Goal: Use online tool/utility

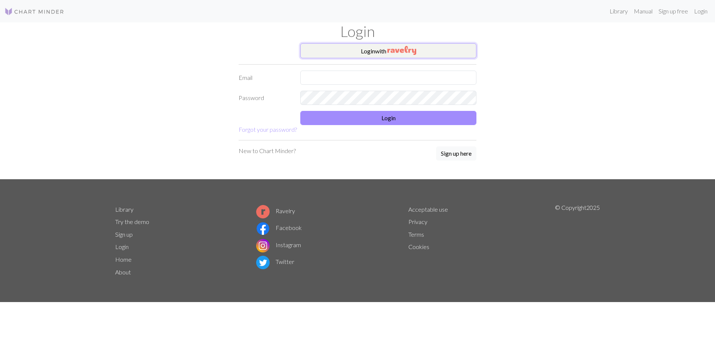
click at [274, 53] on button "Login with" at bounding box center [388, 50] width 176 height 15
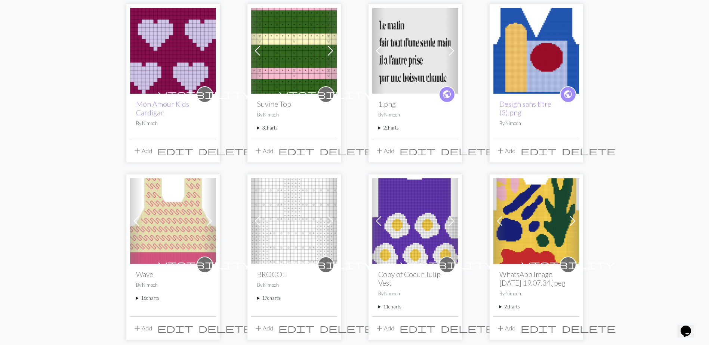
scroll to position [336, 0]
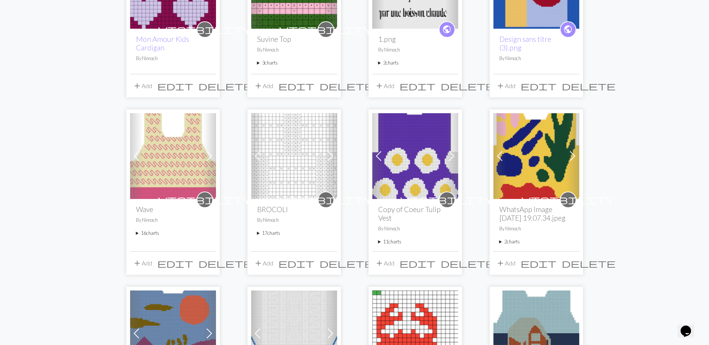
click at [260, 76] on summary "17 charts" at bounding box center [294, 233] width 74 height 7
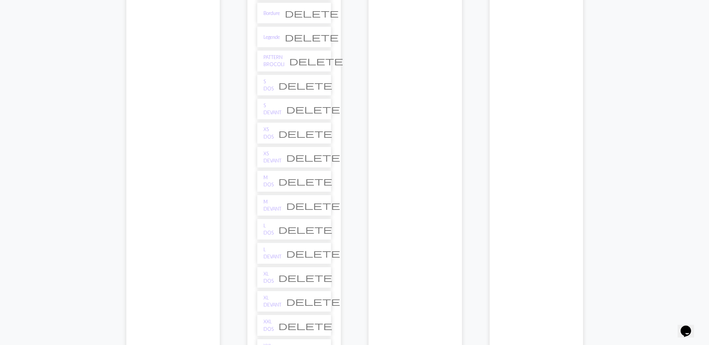
scroll to position [598, 0]
click at [271, 76] on link "S DOS" at bounding box center [268, 85] width 10 height 14
click at [269, 76] on link "S DEVANT" at bounding box center [272, 109] width 18 height 14
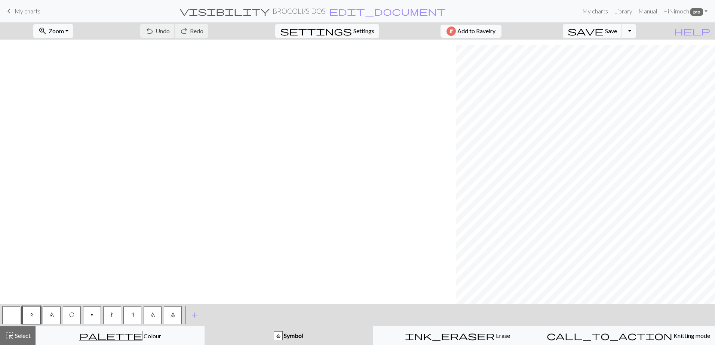
scroll to position [283, 456]
click at [22, 335] on span "Select" at bounding box center [22, 335] width 17 height 7
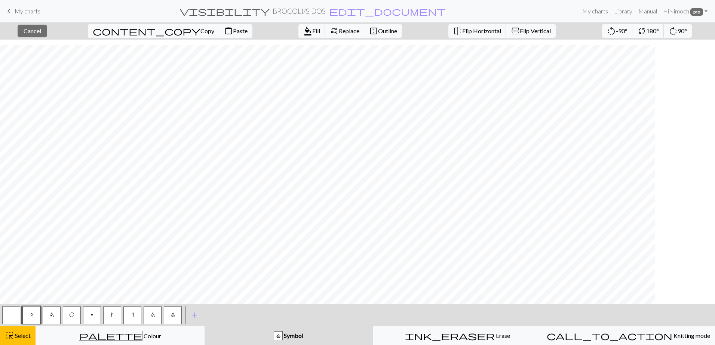
scroll to position [283, 0]
click at [19, 335] on span "Select" at bounding box center [22, 335] width 17 height 7
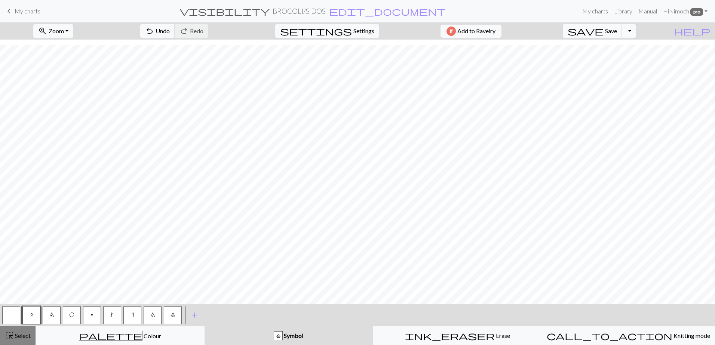
click at [18, 336] on span "Select" at bounding box center [22, 335] width 17 height 7
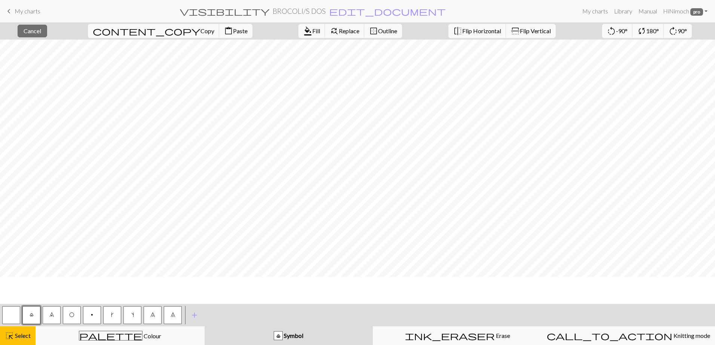
scroll to position [171, 0]
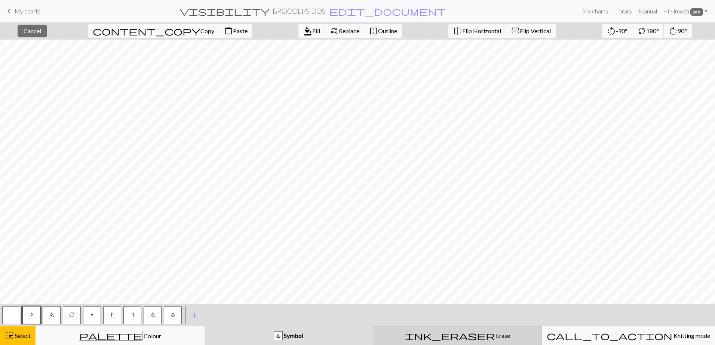
click at [427, 330] on button "ink_eraser Erase Erase" at bounding box center [457, 336] width 169 height 19
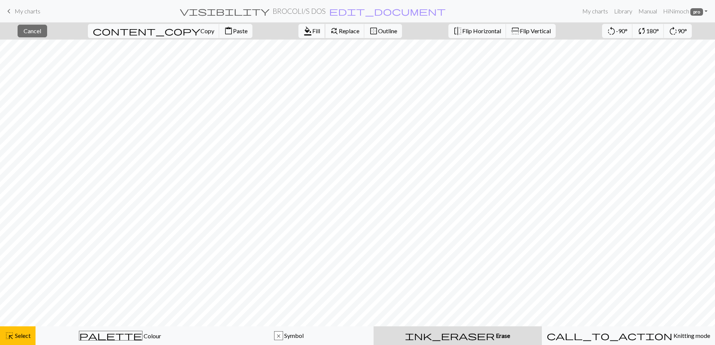
click at [312, 28] on span "Fill" at bounding box center [316, 30] width 8 height 7
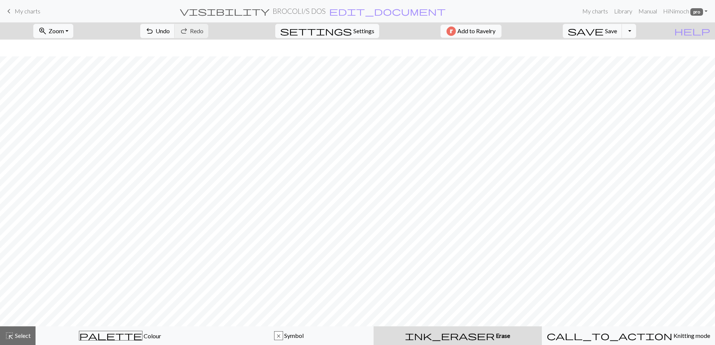
scroll to position [246, 0]
drag, startPoint x: 25, startPoint y: 337, endPoint x: 34, endPoint y: 324, distance: 16.1
click at [25, 337] on span "Select" at bounding box center [22, 335] width 17 height 7
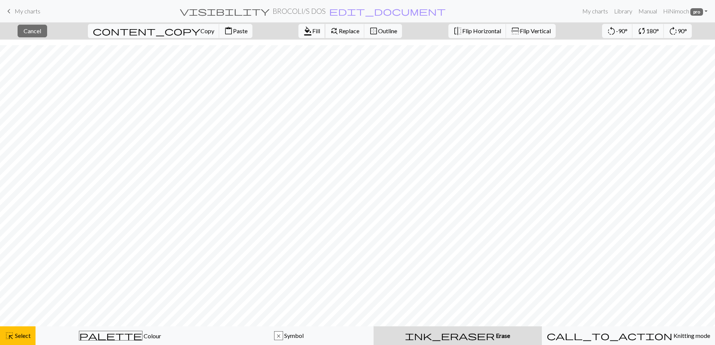
click at [303, 28] on span "format_color_fill" at bounding box center [307, 31] width 9 height 10
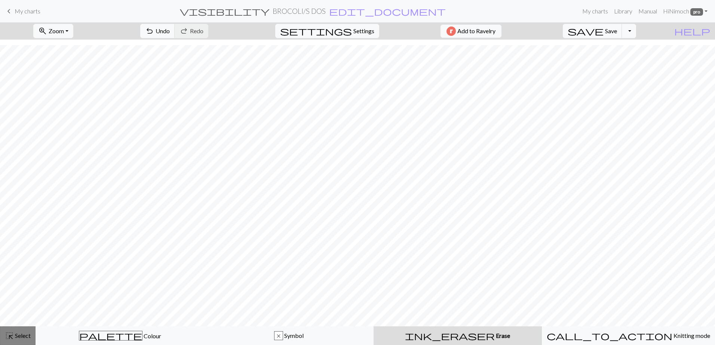
drag, startPoint x: 12, startPoint y: 332, endPoint x: 21, endPoint y: 325, distance: 11.7
click at [12, 332] on span "highlight_alt" at bounding box center [9, 336] width 9 height 10
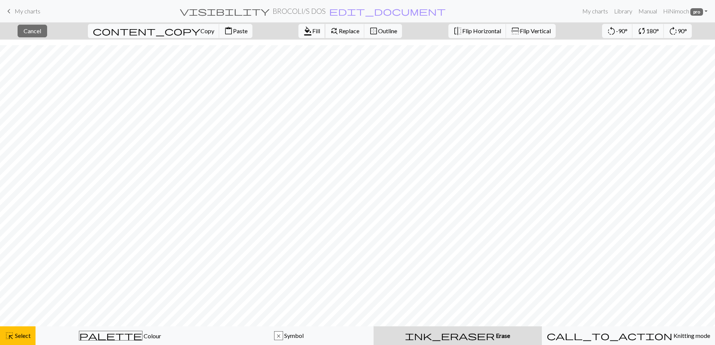
click at [303, 33] on span "format_color_fill" at bounding box center [307, 31] width 9 height 10
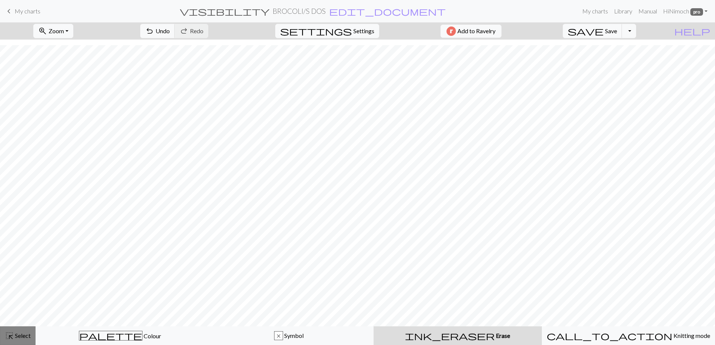
click at [20, 341] on button "highlight_alt Select Select" at bounding box center [18, 336] width 36 height 19
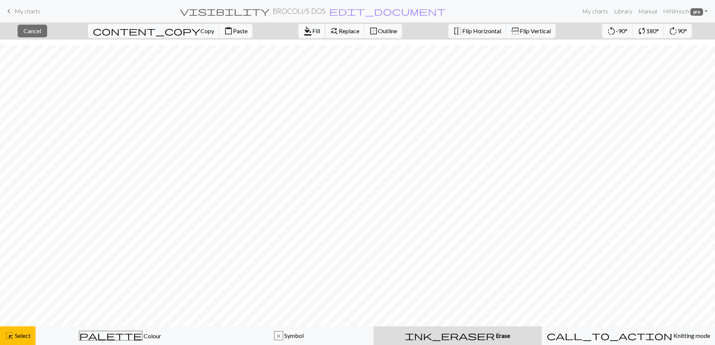
click at [298, 34] on button "format_color_fill Fill" at bounding box center [311, 31] width 27 height 14
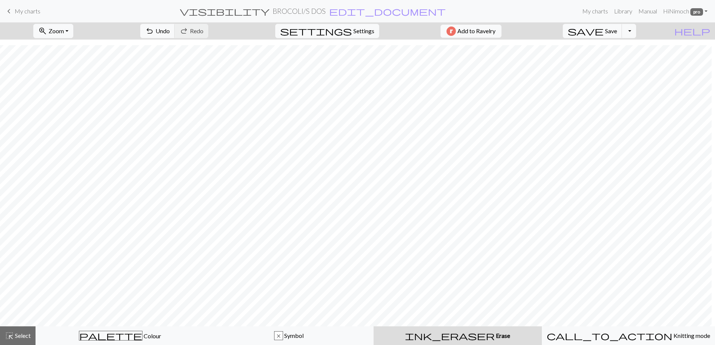
scroll to position [260, 158]
click at [25, 331] on button "highlight_alt Select Select" at bounding box center [18, 336] width 36 height 19
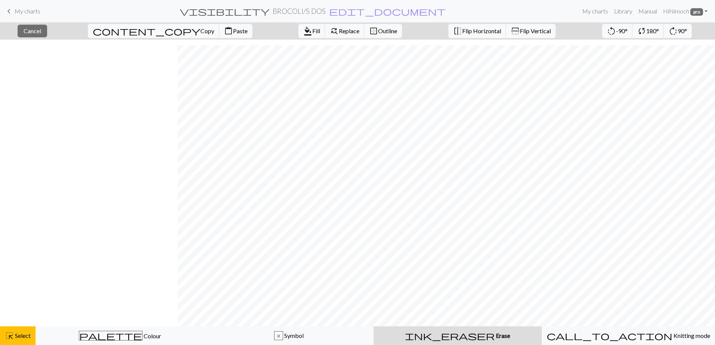
scroll to position [260, 193]
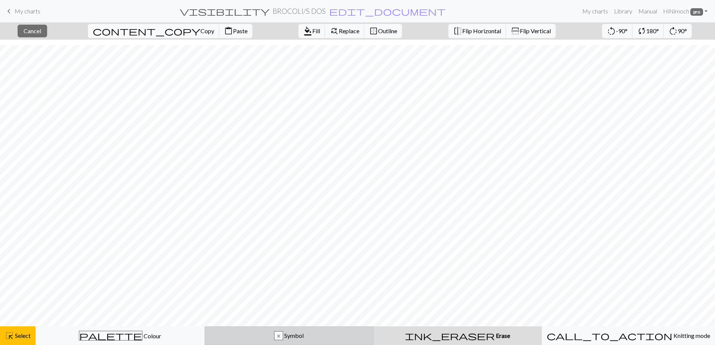
click at [239, 334] on div "x Symbol" at bounding box center [288, 336] width 159 height 9
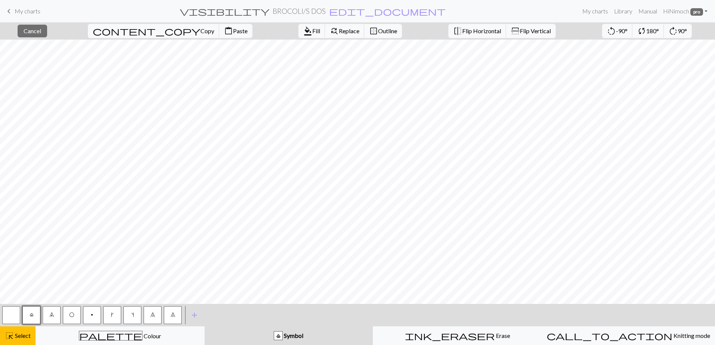
click at [90, 313] on button "p" at bounding box center [92, 315] width 18 height 18
click at [26, 332] on div "highlight_alt Select Select" at bounding box center [18, 336] width 26 height 9
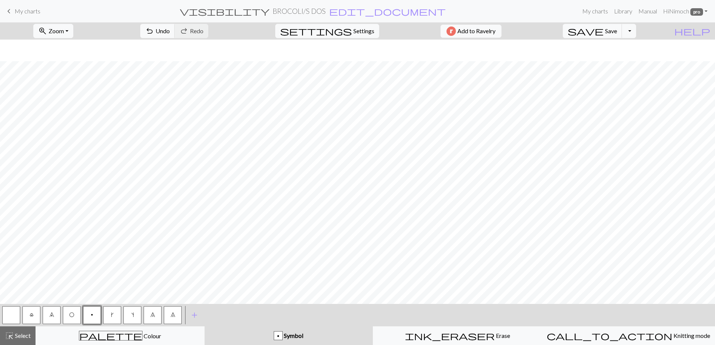
scroll to position [283, 193]
click at [16, 342] on button "highlight_alt Select Select" at bounding box center [18, 336] width 36 height 19
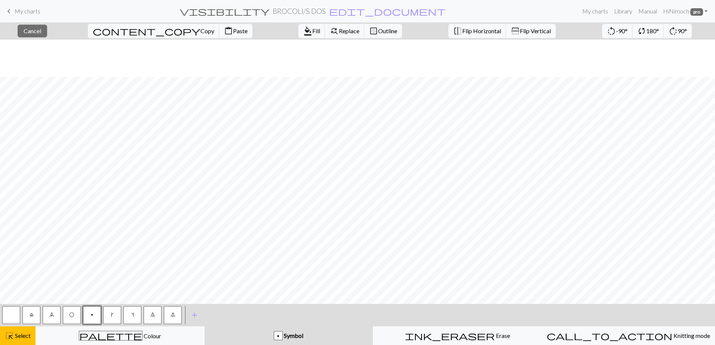
scroll to position [149, 0]
